Goal: Transaction & Acquisition: Subscribe to service/newsletter

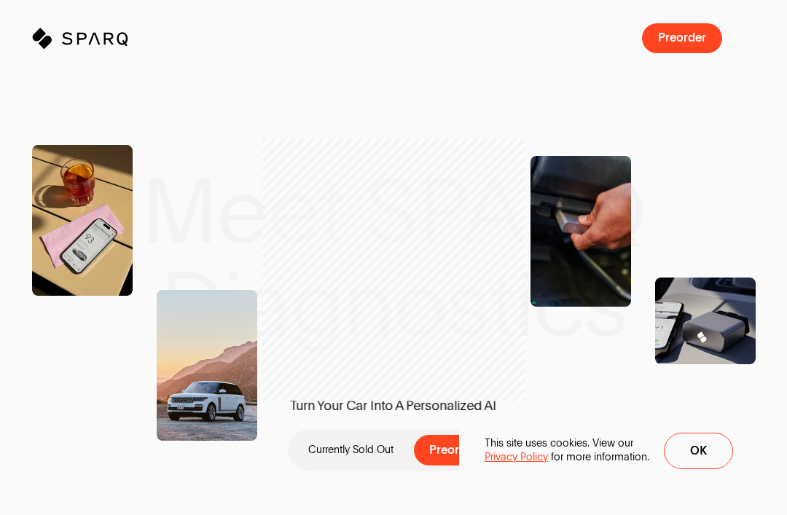
click at [698, 451] on span "Ok" at bounding box center [698, 451] width 17 height 12
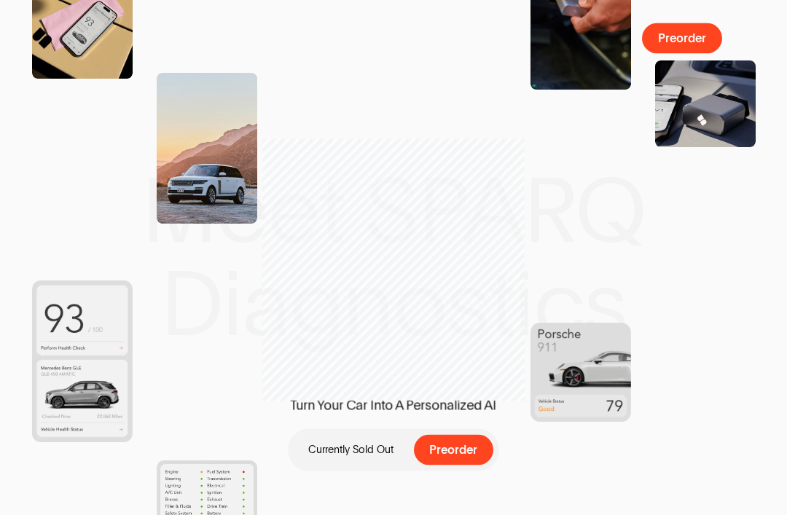
scroll to position [217, 0]
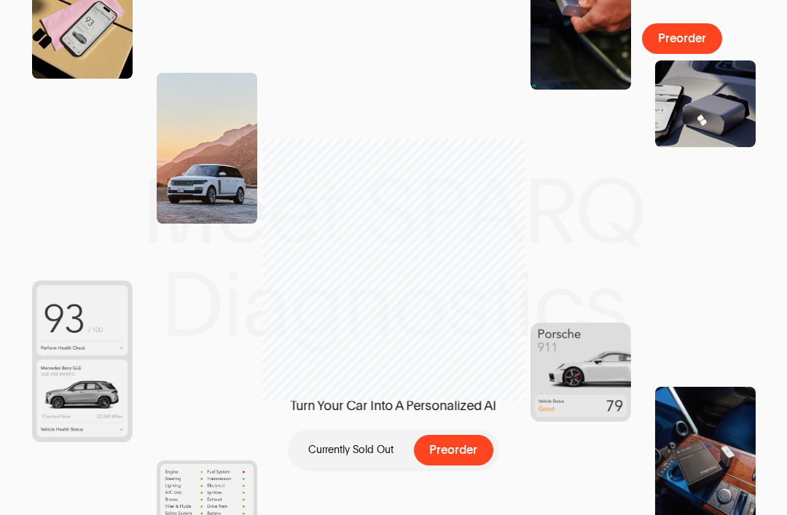
click at [472, 457] on button "Preorder" at bounding box center [454, 450] width 80 height 30
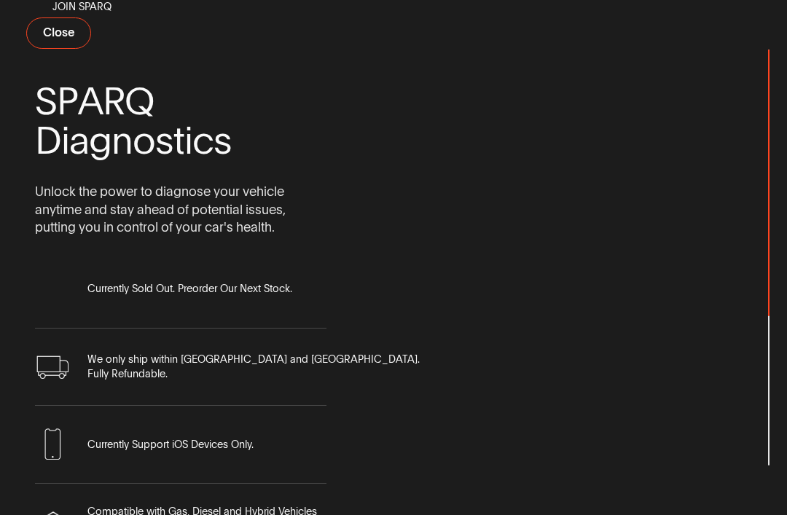
scroll to position [0, 0]
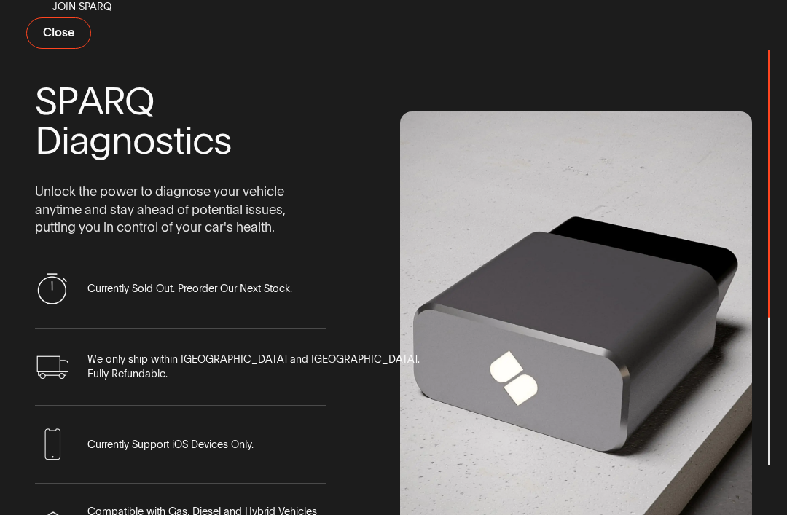
click at [98, 15] on span "Join Sparq" at bounding box center [81, 7] width 59 height 15
click at [98, 37] on div "S P A R Q D i a g n o s t i c s Unlock the power to diagnose your vehicle anyti…" at bounding box center [393, 257] width 717 height 515
click at [107, 15] on span "Join Sparq" at bounding box center [81, 7] width 59 height 15
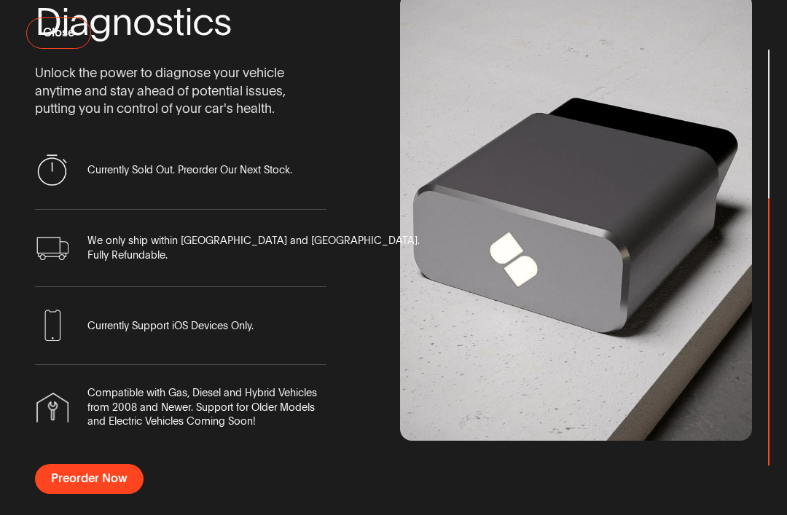
scroll to position [117, 0]
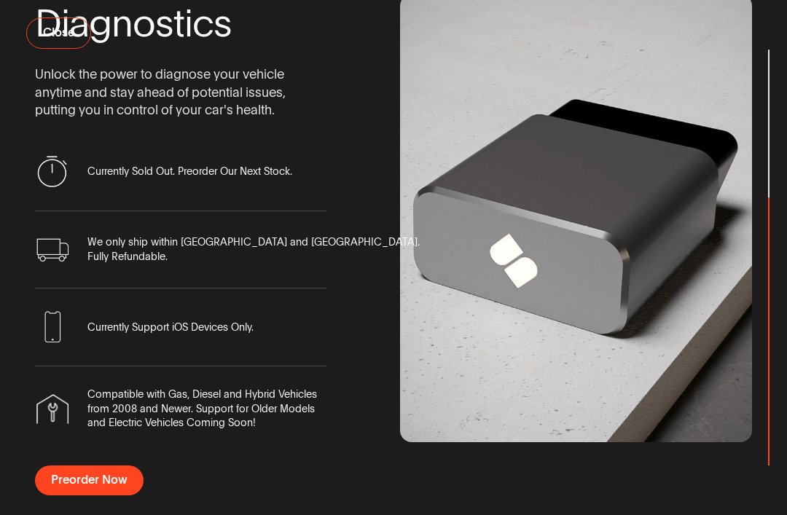
click at [101, 487] on span "Preorder Now" at bounding box center [89, 480] width 76 height 12
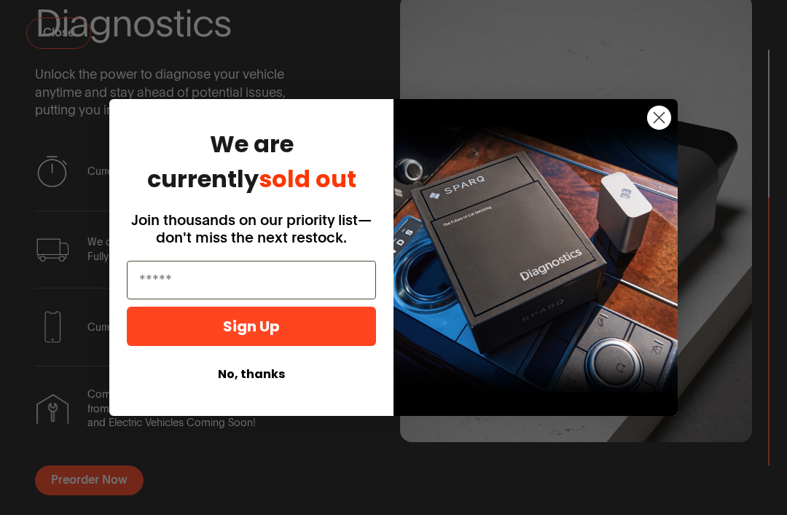
click at [253, 299] on input "Email" at bounding box center [251, 280] width 249 height 39
click at [237, 299] on input "Email" at bounding box center [251, 280] width 249 height 39
click at [282, 299] on input "Email" at bounding box center [251, 280] width 249 height 39
click at [270, 299] on input "Email" at bounding box center [251, 280] width 249 height 39
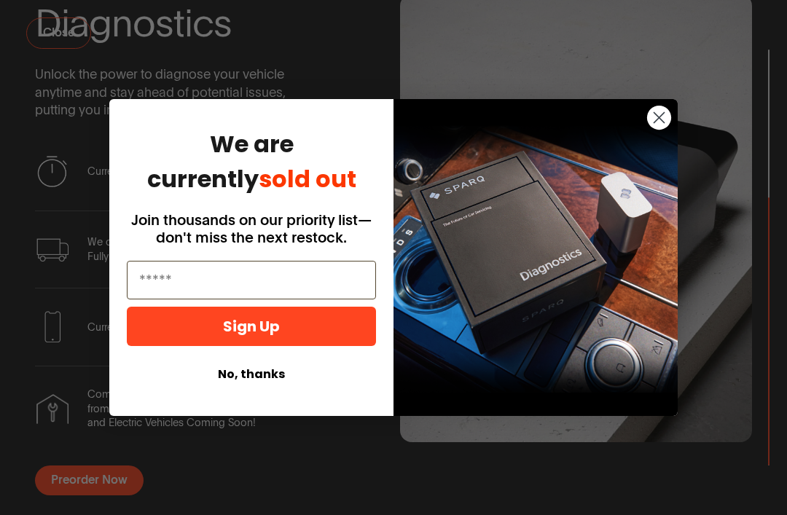
click at [242, 299] on input "Email" at bounding box center [251, 280] width 249 height 39
click at [294, 299] on input "Email" at bounding box center [251, 280] width 249 height 39
click at [664, 130] on circle "Close dialog" at bounding box center [659, 118] width 24 height 24
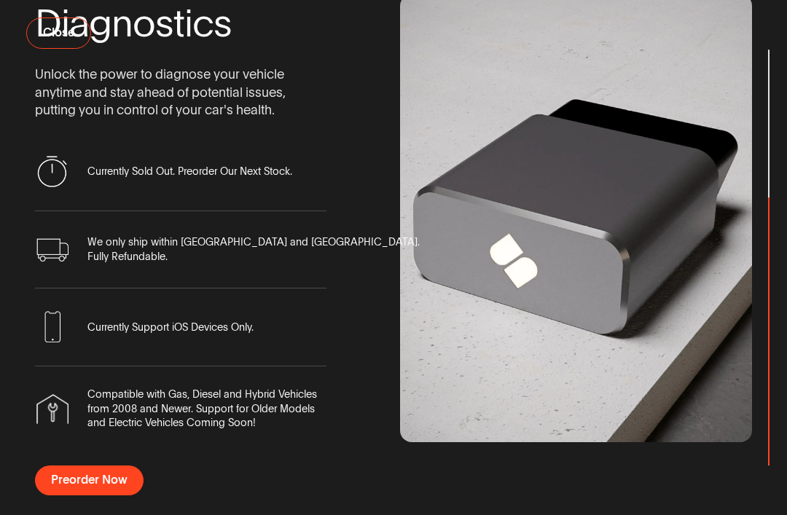
click at [89, 487] on span "Preorder Now" at bounding box center [89, 480] width 76 height 12
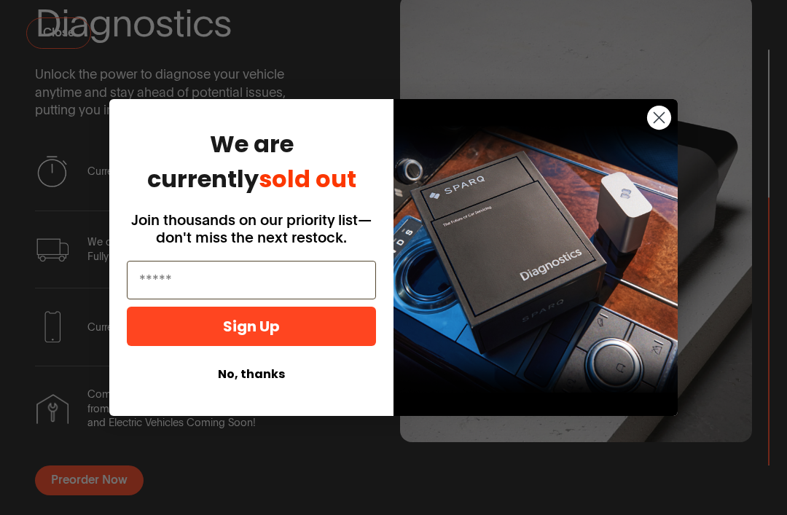
click at [239, 299] on input "Email" at bounding box center [251, 280] width 249 height 39
click at [264, 388] on button "No, thanks" at bounding box center [251, 375] width 249 height 28
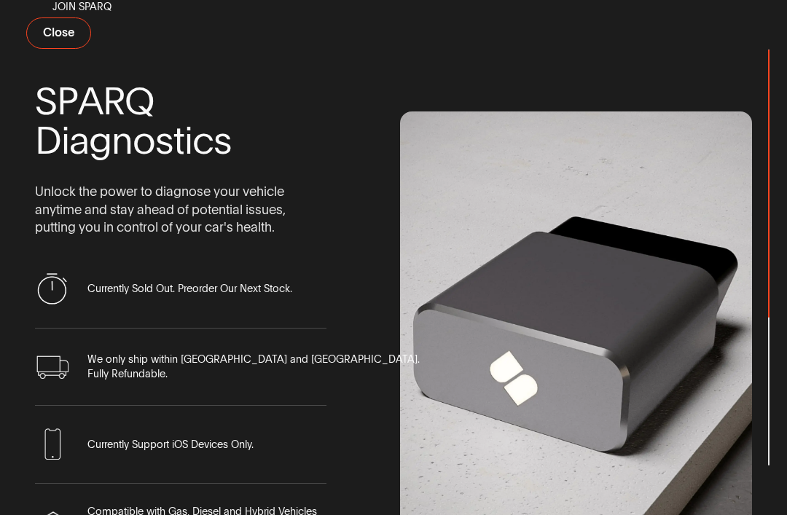
scroll to position [0, 0]
click at [107, 15] on span "Join Sparq" at bounding box center [81, 7] width 59 height 15
click at [106, 15] on span "Join Sparq" at bounding box center [81, 7] width 59 height 15
click at [66, 49] on button "Close" at bounding box center [58, 32] width 65 height 31
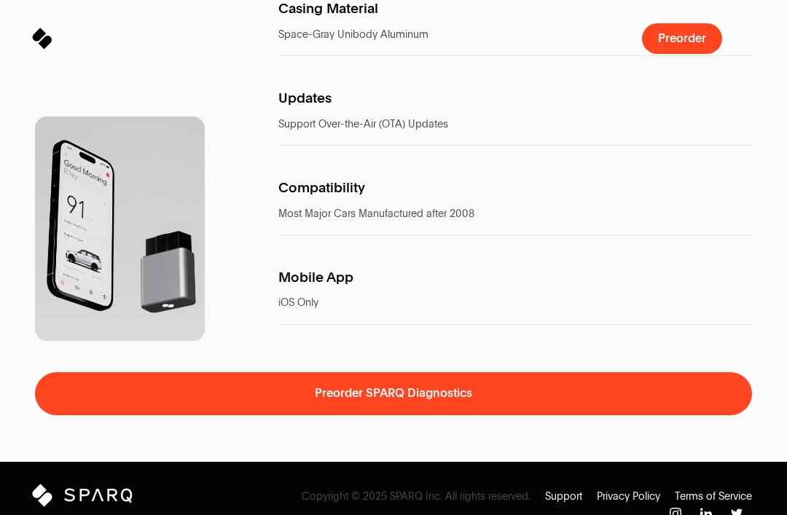
scroll to position [7173, 0]
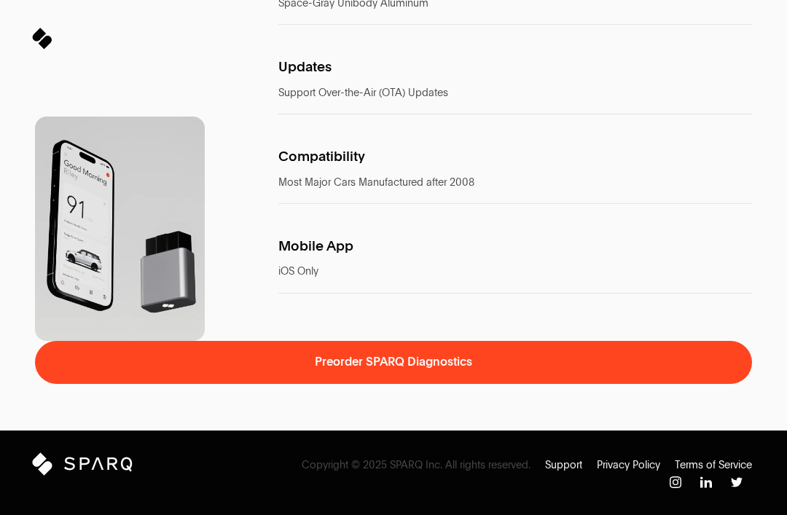
click at [404, 384] on button "Preorder SPARQ Diagnostics Preorder SPARQ Diagnostics" at bounding box center [393, 362] width 717 height 43
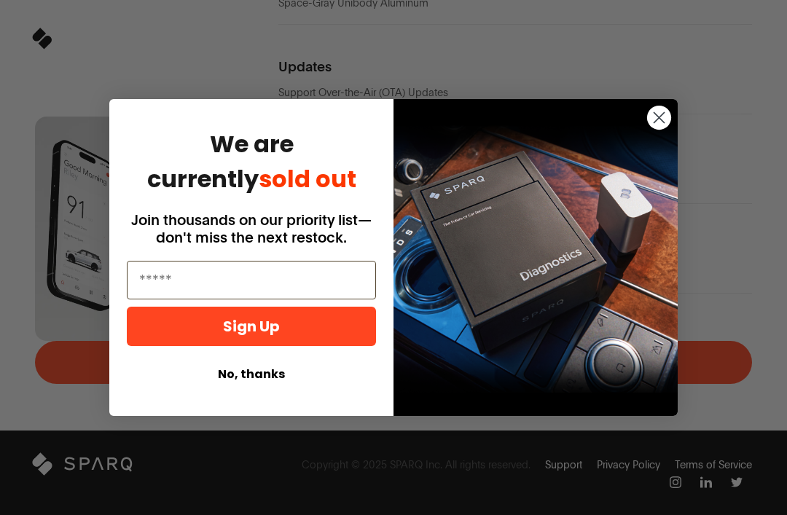
click at [268, 299] on input "Email" at bounding box center [251, 280] width 249 height 39
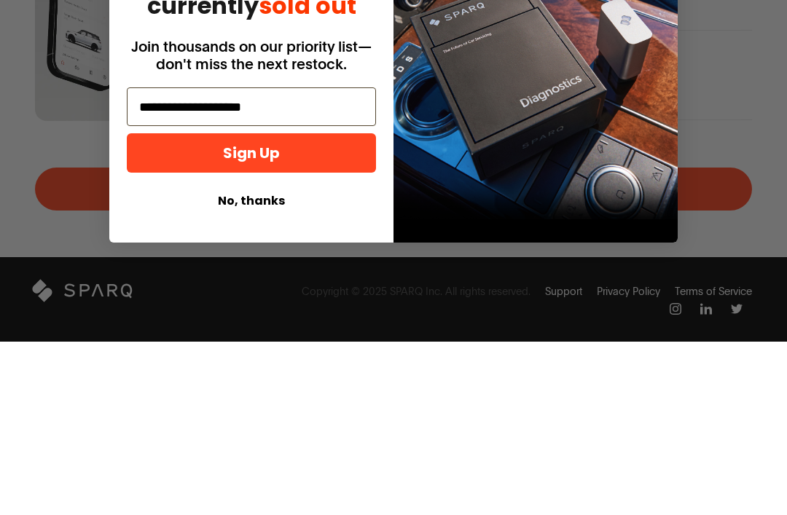
type input "**********"
click at [313, 307] on button "Sign Up" at bounding box center [251, 326] width 249 height 39
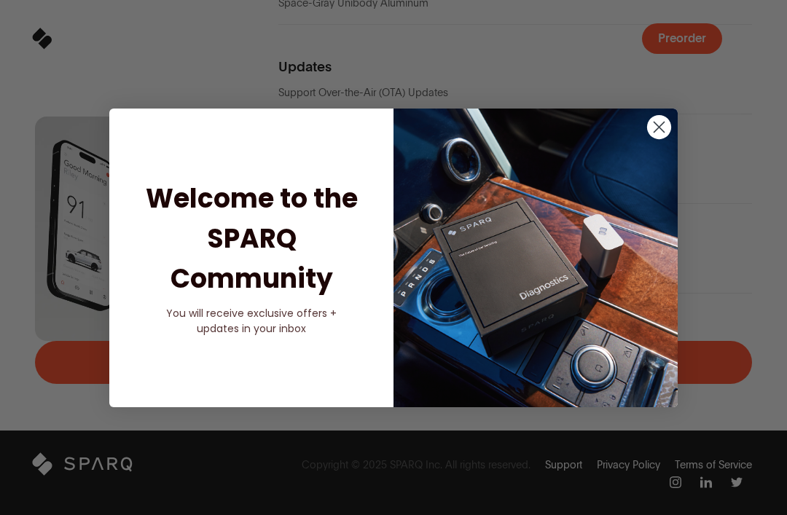
click at [666, 138] on circle "Close dialog" at bounding box center [659, 126] width 24 height 24
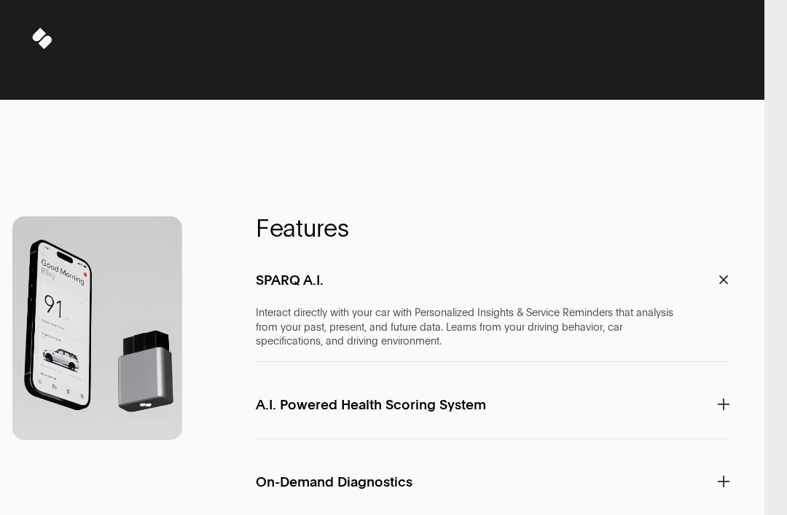
scroll to position [0, 0]
